Goal: Task Accomplishment & Management: Complete application form

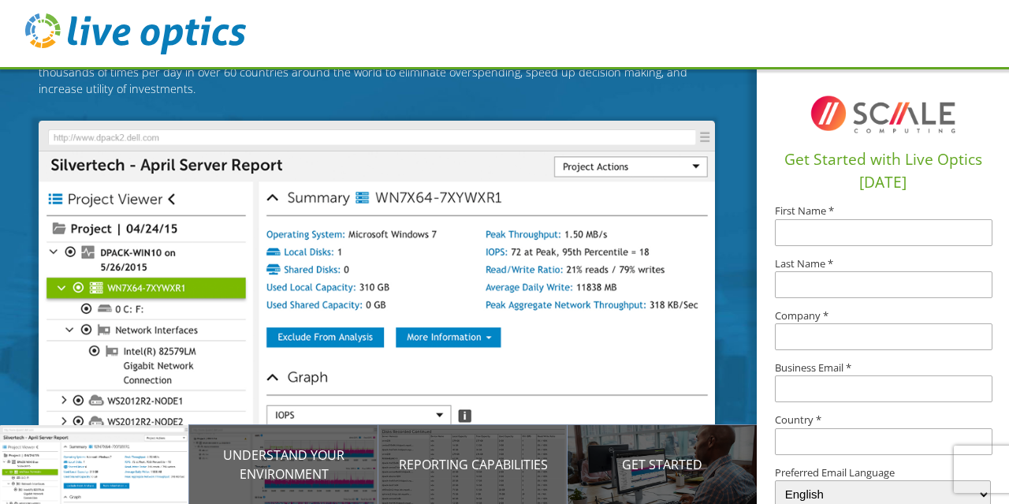
click at [822, 230] on input "text" at bounding box center [884, 232] width 218 height 27
type input "Mark"
type input "Dunkley"
type input "BTSS"
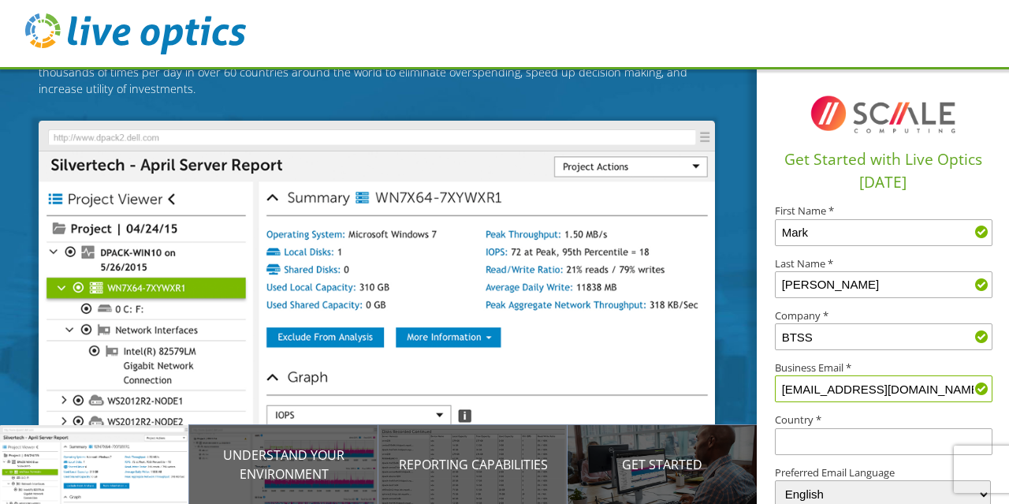
type input "mdunkley@btohio.com"
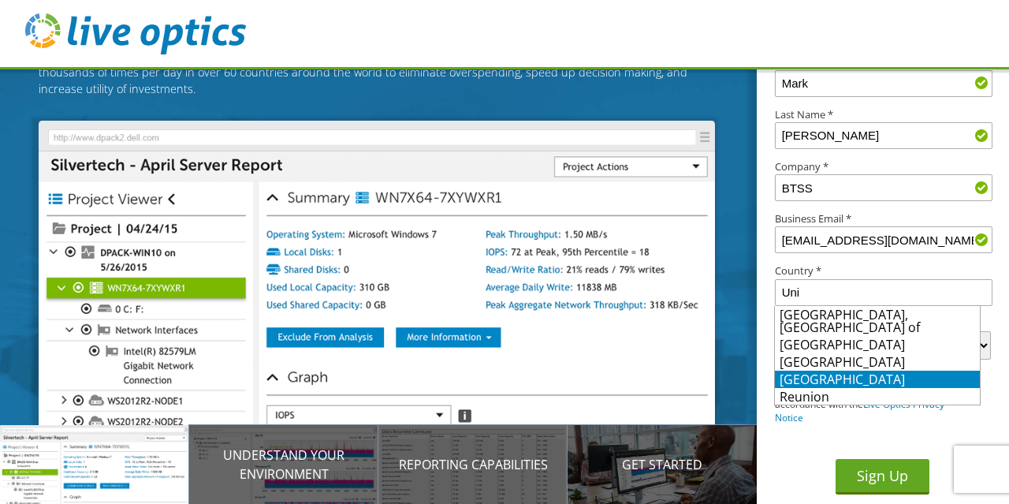
click at [821, 371] on li "United States" at bounding box center [877, 379] width 205 height 17
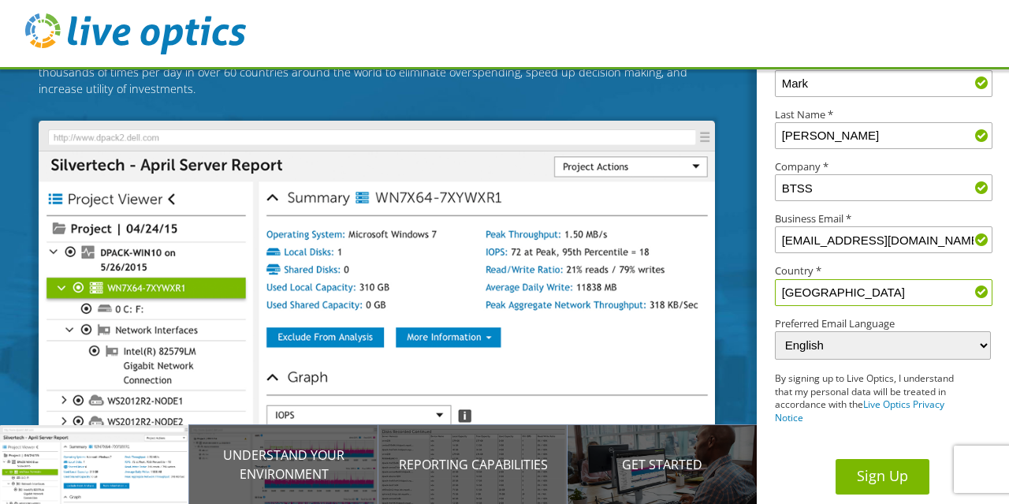
type input "United States"
click at [864, 482] on button "Sign Up" at bounding box center [883, 476] width 94 height 35
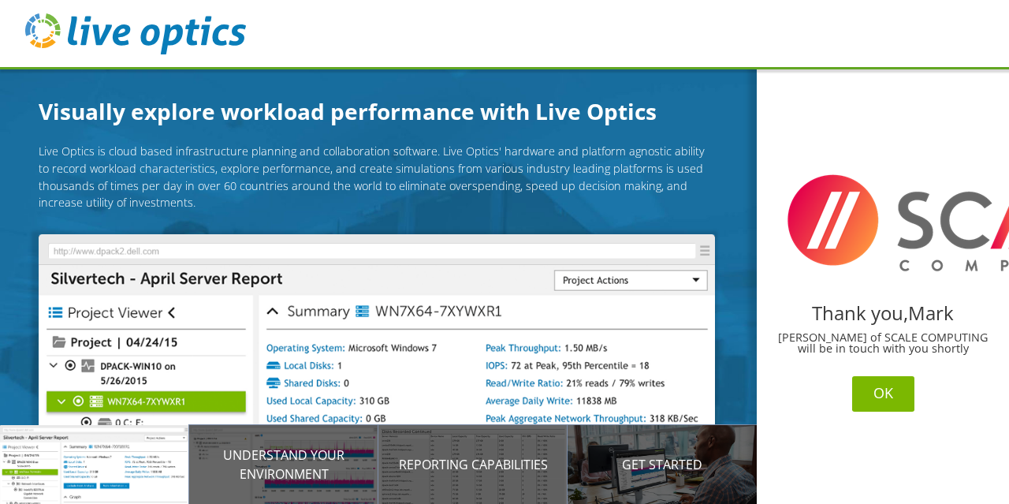
click at [880, 393] on button "OK" at bounding box center [883, 393] width 62 height 35
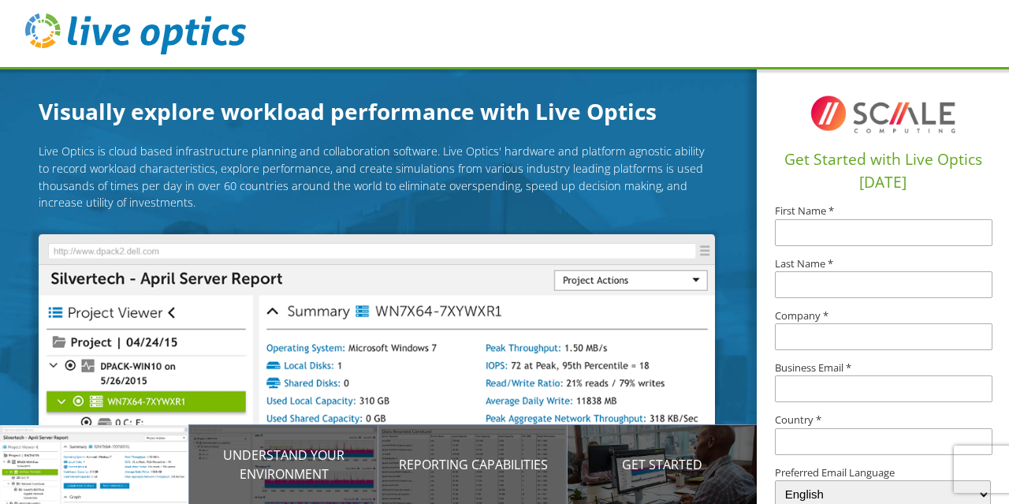
scroll to position [114, 0]
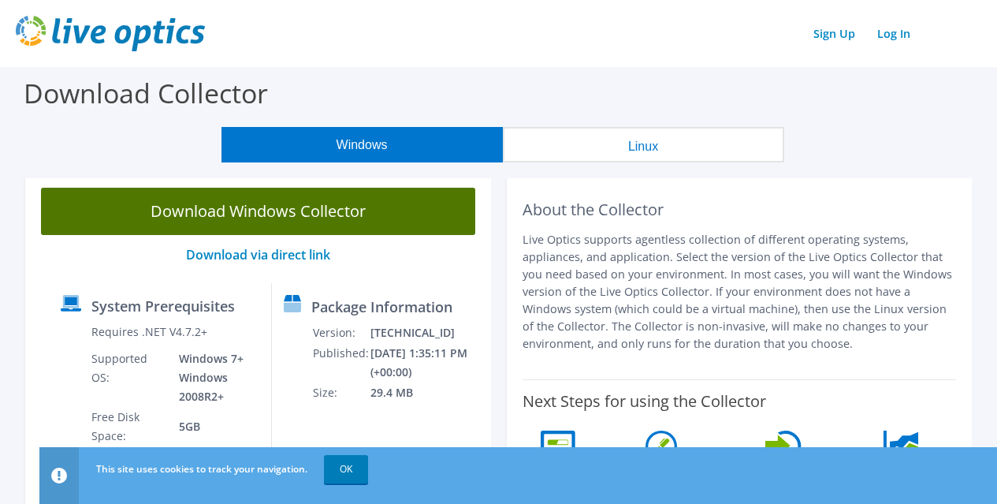
click at [296, 212] on link "Download Windows Collector" at bounding box center [258, 211] width 434 height 47
